Goal: Task Accomplishment & Management: Complete application form

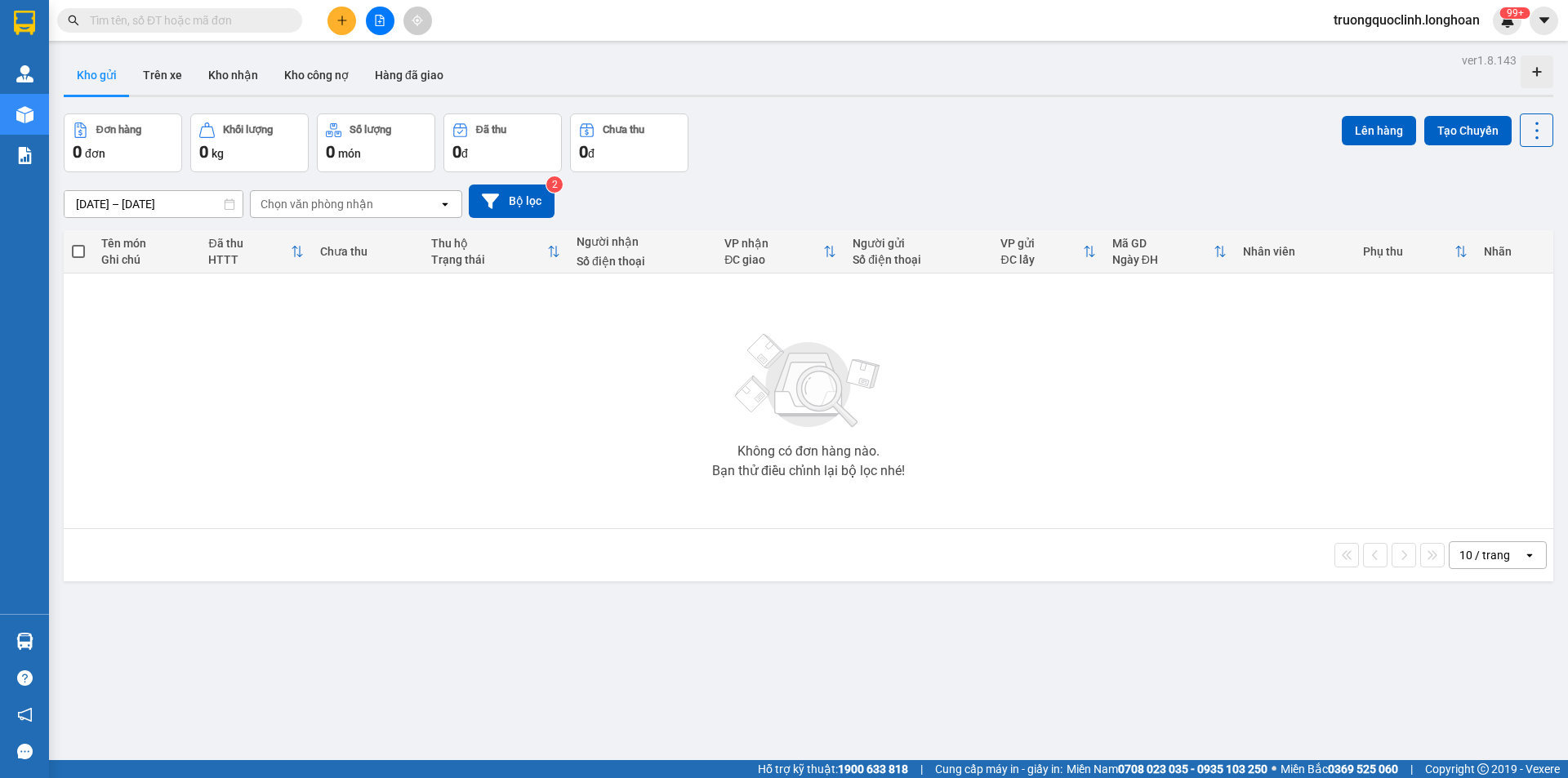
click at [209, 8] on span at bounding box center [180, 20] width 245 height 24
click at [207, 15] on input "text" at bounding box center [186, 21] width 193 height 18
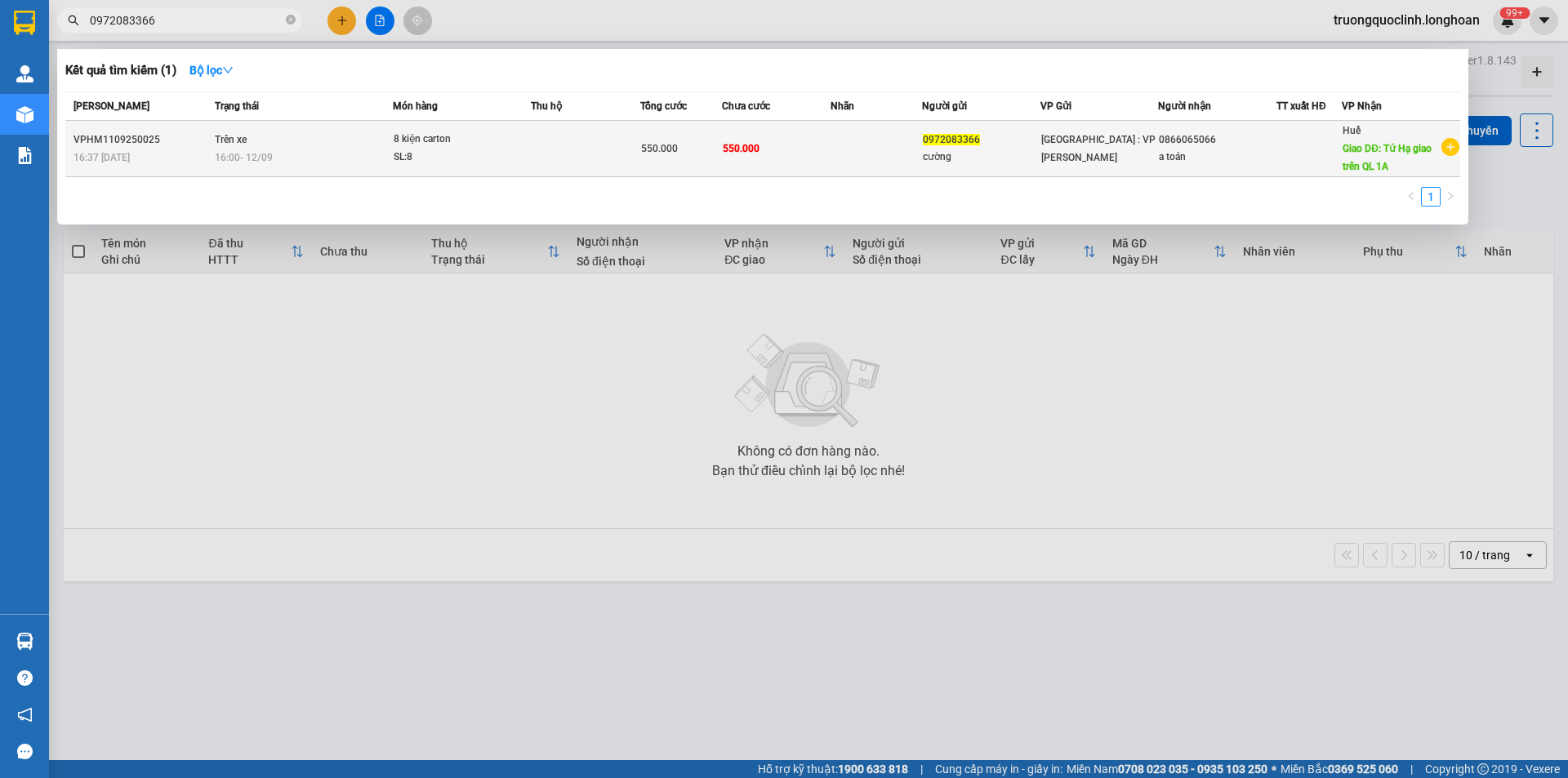
type input "0972083366"
click at [459, 142] on div "8 kiện carton" at bounding box center [455, 140] width 123 height 18
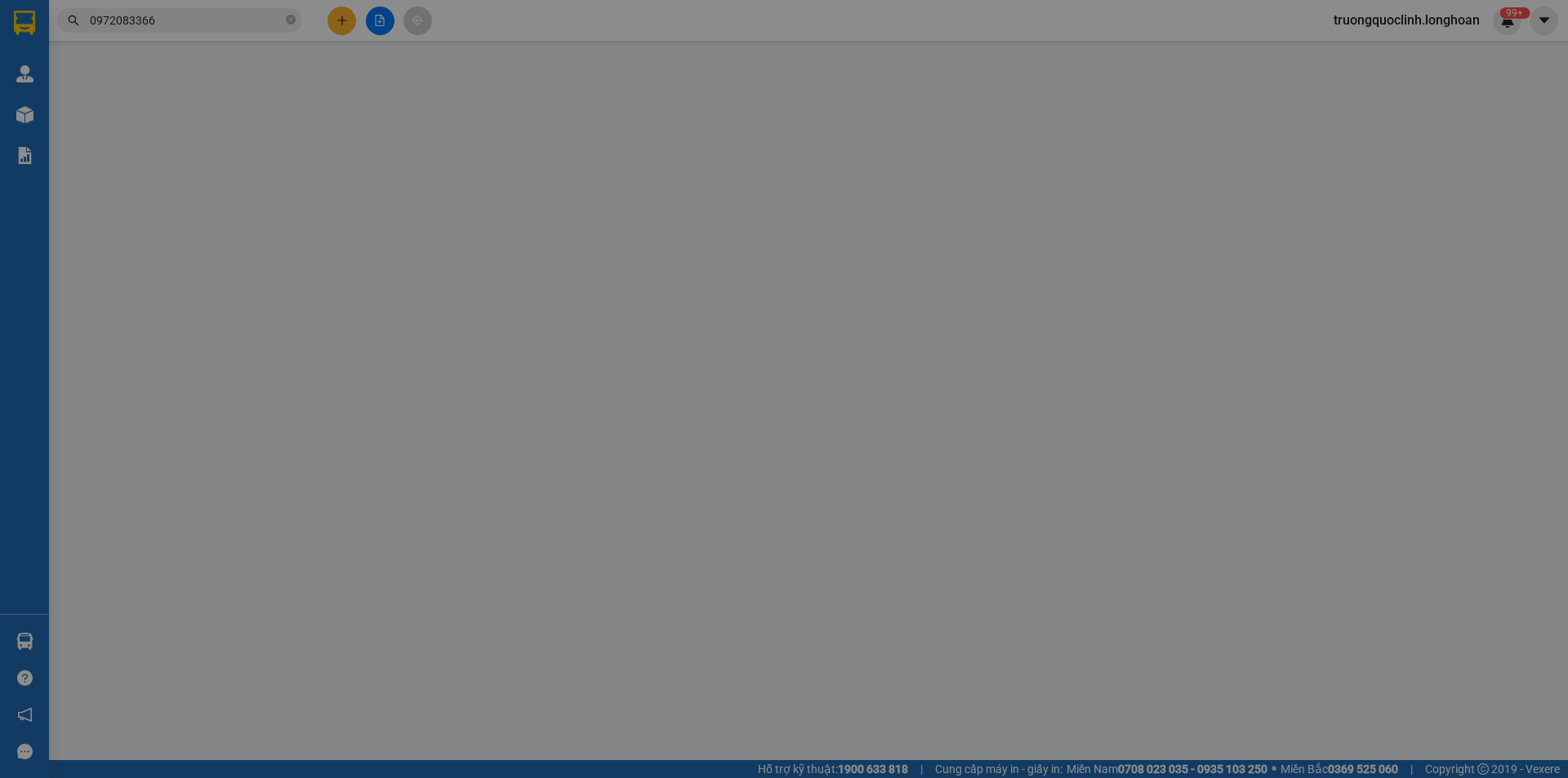
type input "0972083366"
type input "cường"
type input "0866065066"
type input "a toản"
type input "Tứ Hạ giao trên QL 1A"
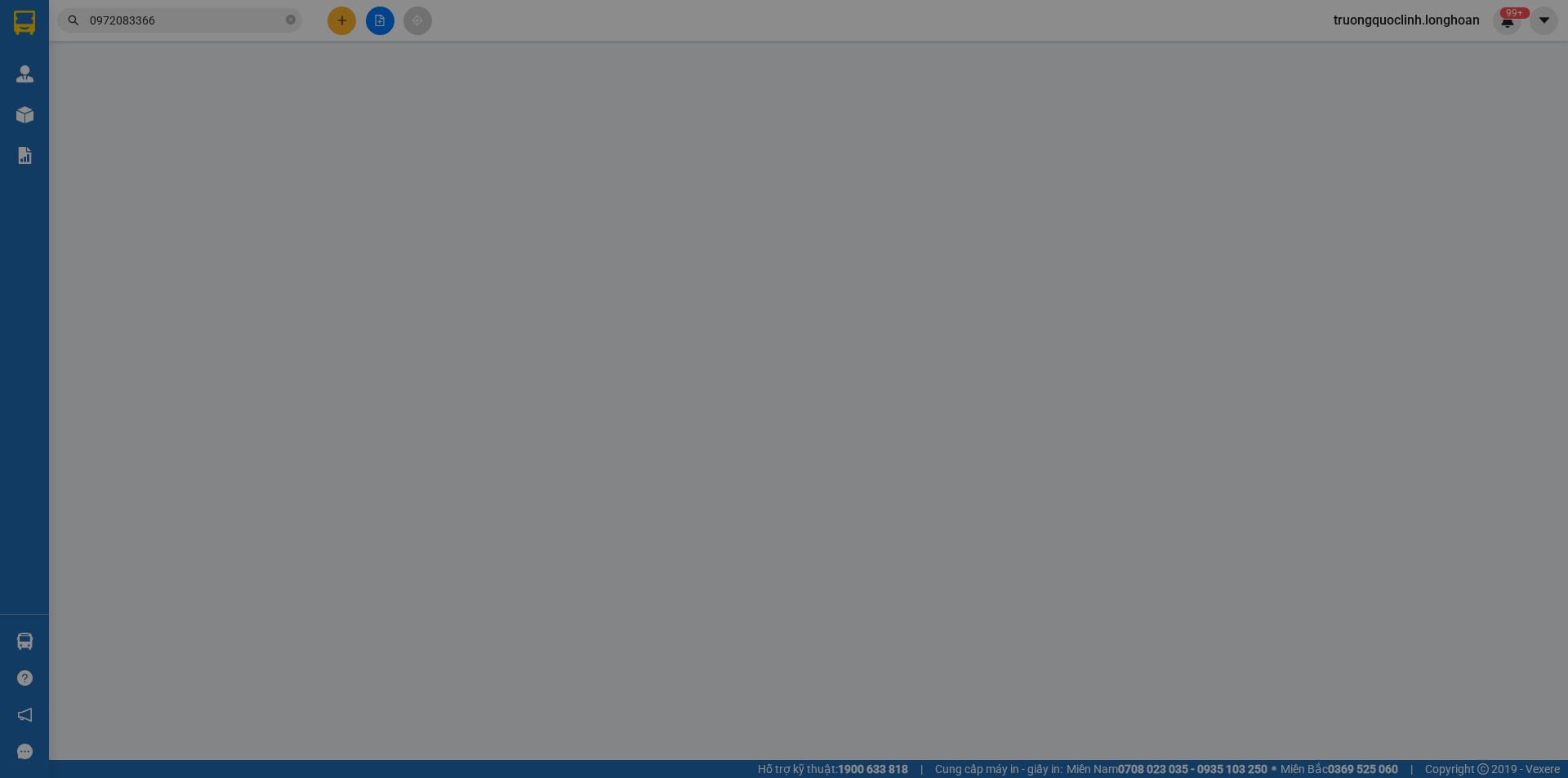
type input "nhận nguyên kiện,giao nguyên kiện,bể vỡ k đền"
type input "550.000"
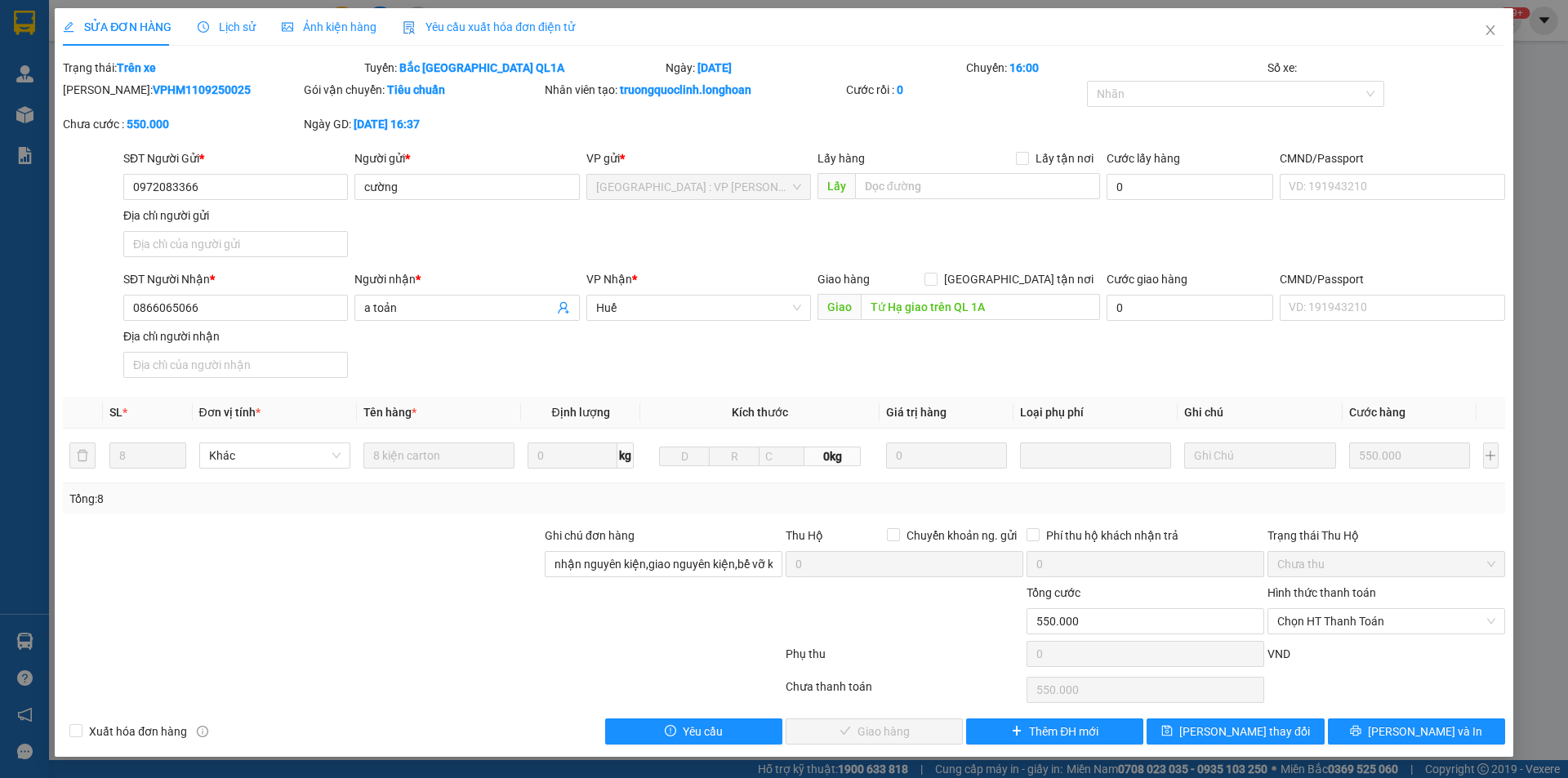
click at [234, 24] on span "Lịch sử" at bounding box center [227, 27] width 58 height 13
